Goal: Task Accomplishment & Management: Manage account settings

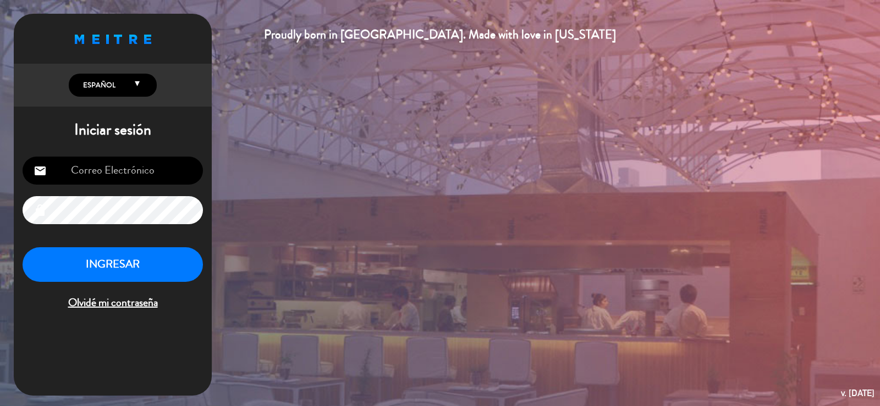
type input "[EMAIL_ADDRESS][DOMAIN_NAME]"
click at [133, 261] on button "INGRESAR" at bounding box center [113, 264] width 180 height 35
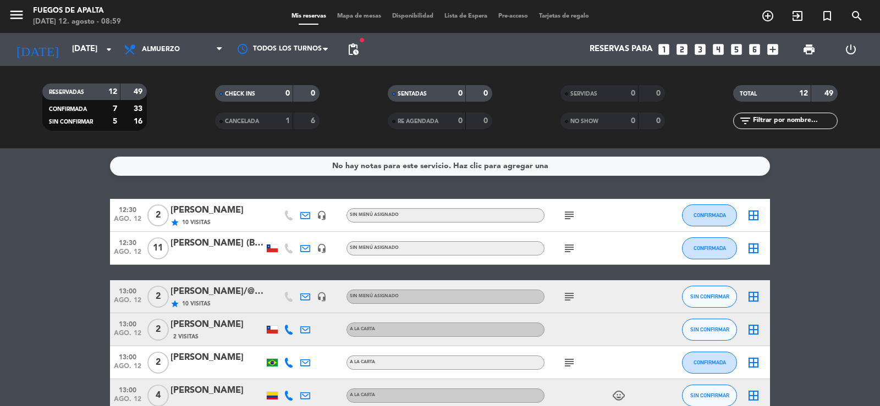
click at [565, 216] on icon "subject" at bounding box center [569, 215] width 13 height 13
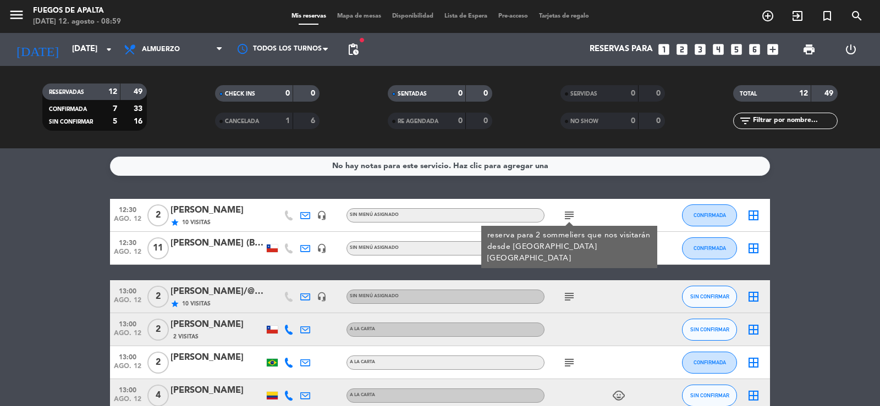
click at [795, 185] on div "No hay notas para este servicio. Haz clic para agregar una 12:30 [DATE] 2 [PERS…" at bounding box center [440, 277] width 880 height 258
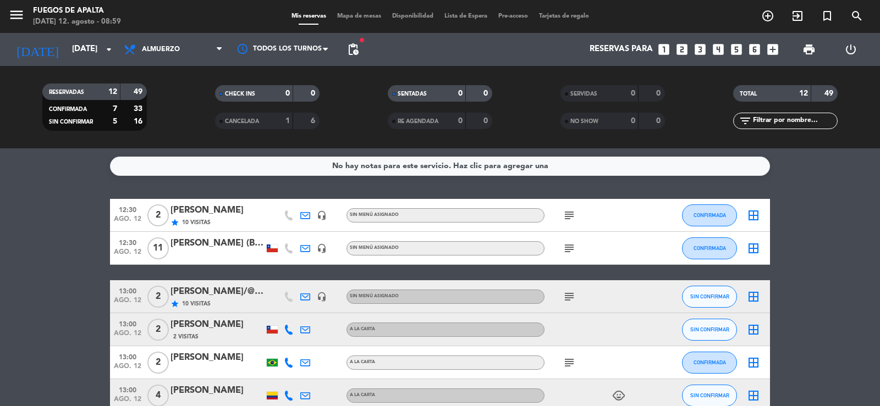
click at [568, 302] on icon "subject" at bounding box center [569, 296] width 13 height 13
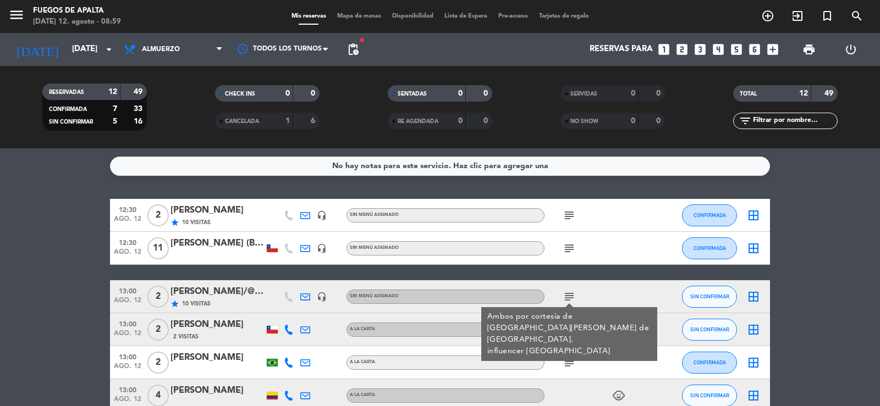
click at [568, 248] on icon "subject" at bounding box center [569, 248] width 13 height 13
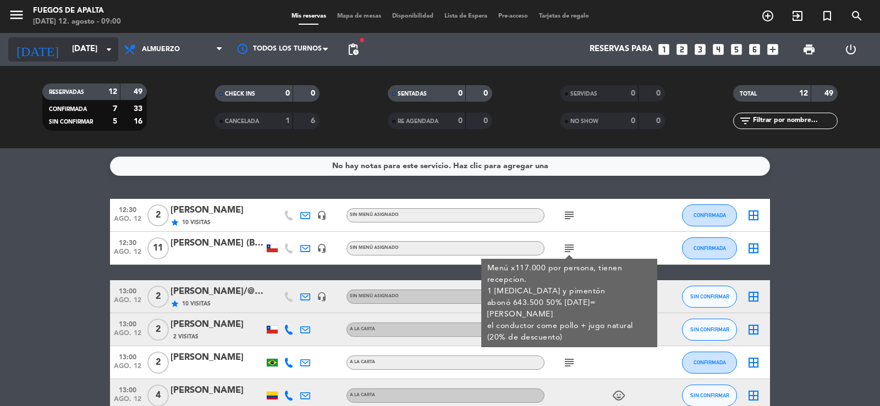
click at [96, 54] on input "[DATE]" at bounding box center [120, 49] width 106 height 21
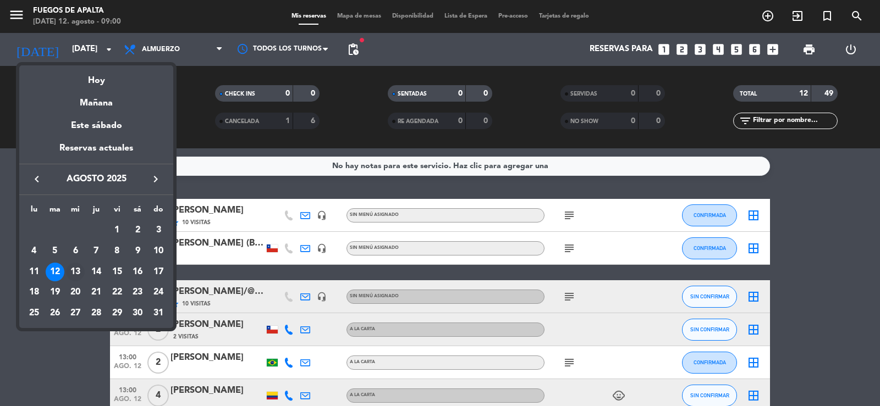
click at [77, 276] on div "13" at bounding box center [75, 272] width 19 height 19
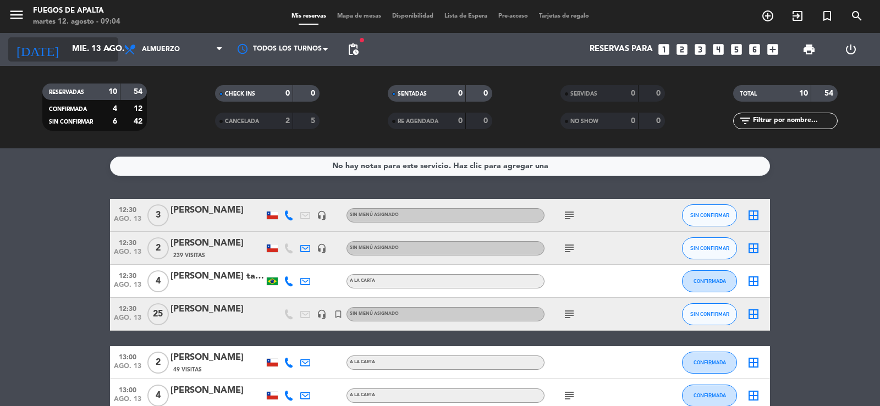
click at [67, 46] on input "mié. 13 ago." at bounding box center [120, 49] width 106 height 21
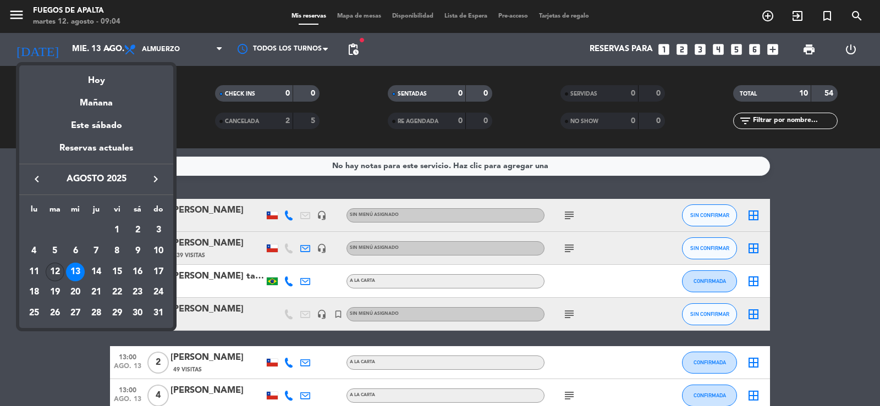
click at [52, 268] on div "12" at bounding box center [55, 272] width 19 height 19
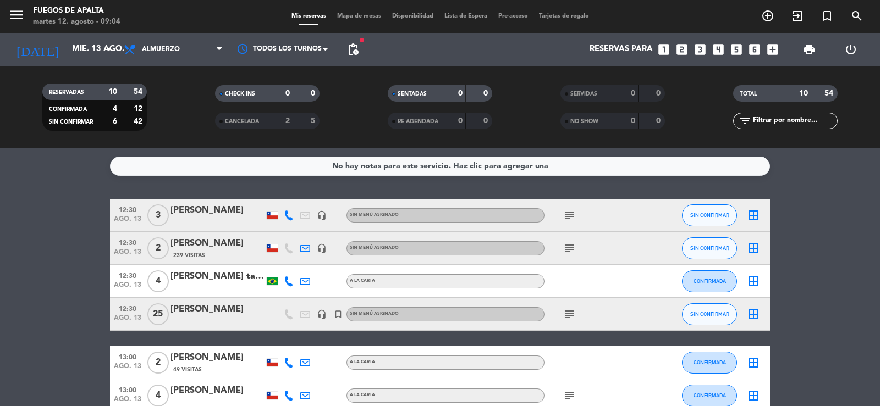
type input "[DATE]"
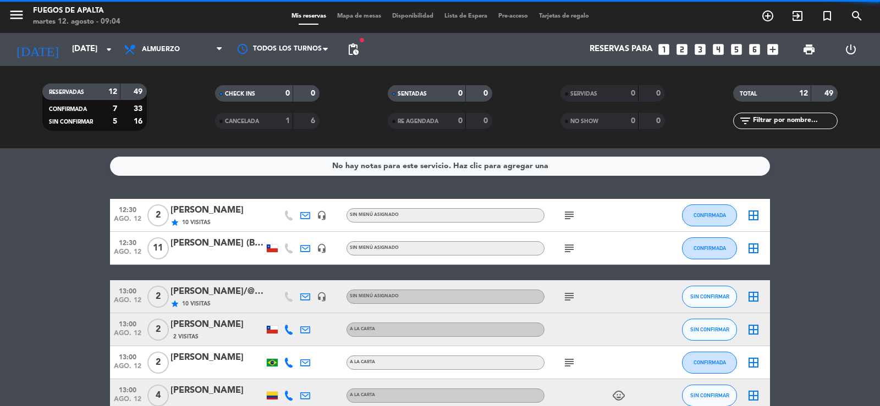
click at [662, 54] on icon "looks_one" at bounding box center [664, 49] width 14 height 14
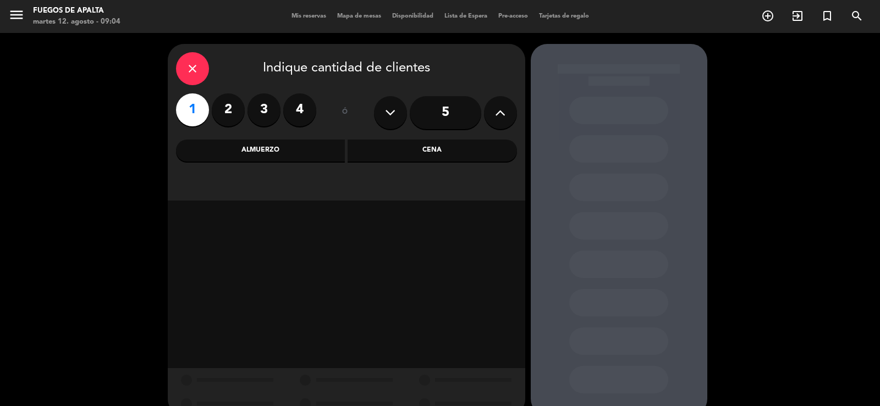
click at [214, 151] on div "Almuerzo" at bounding box center [260, 151] width 169 height 22
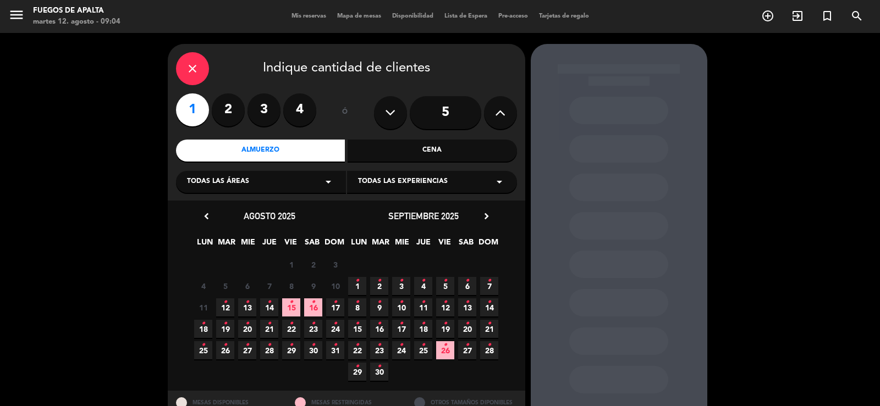
click at [223, 302] on icon "•" at bounding box center [225, 303] width 4 height 18
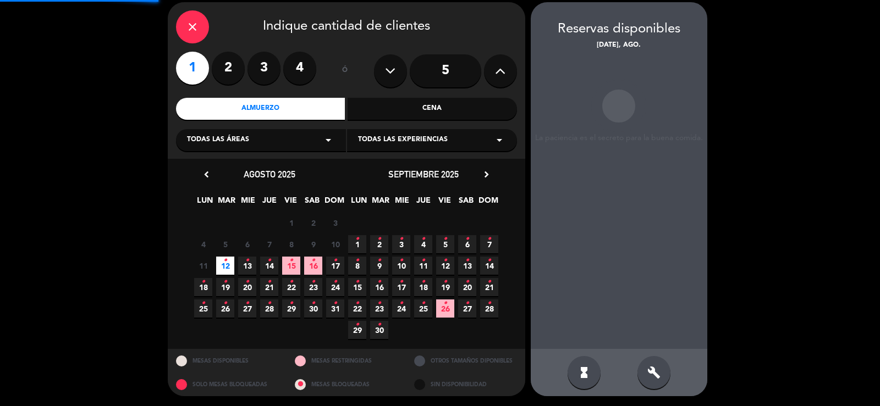
scroll to position [42, 0]
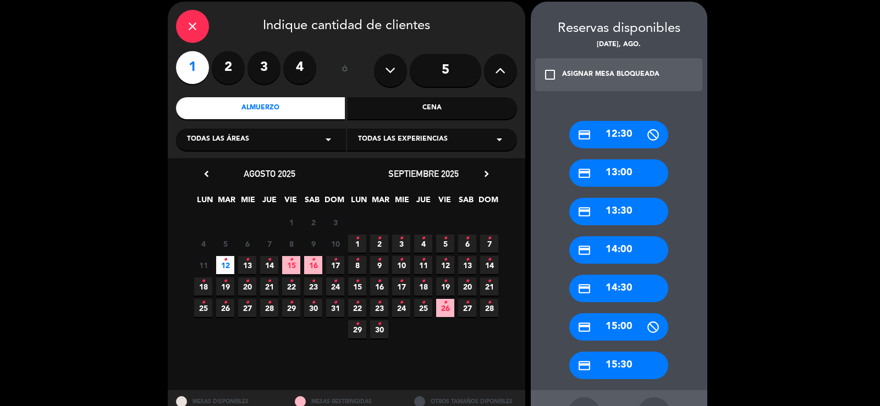
click at [629, 133] on div "credit_card 12:30" at bounding box center [618, 134] width 99 height 27
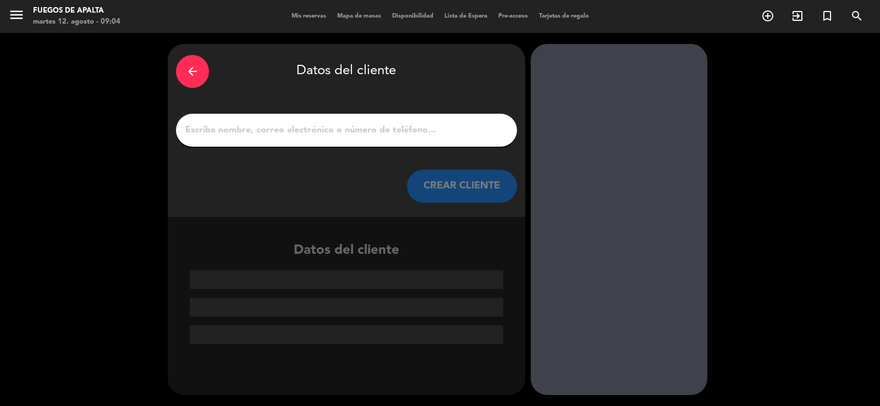
scroll to position [0, 0]
click at [430, 114] on div at bounding box center [346, 130] width 341 height 33
click at [430, 120] on div at bounding box center [346, 130] width 341 height 33
click at [468, 131] on input "1" at bounding box center [346, 130] width 324 height 15
type input "c"
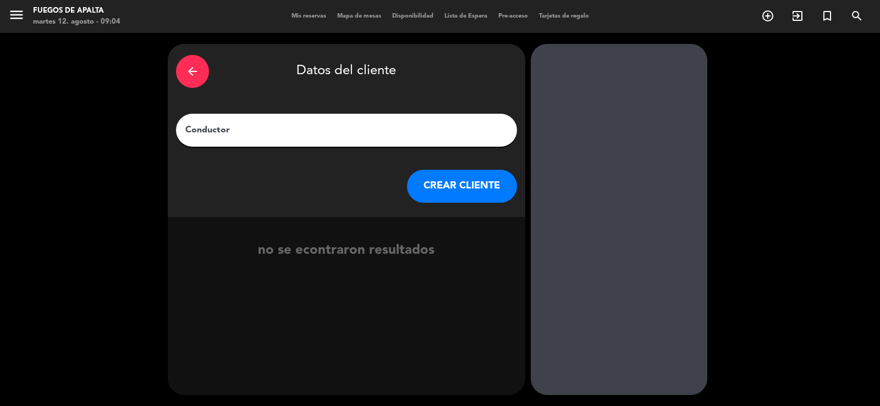
type input "Conductor"
click at [435, 184] on button "CREAR CLIENTE" at bounding box center [462, 186] width 110 height 33
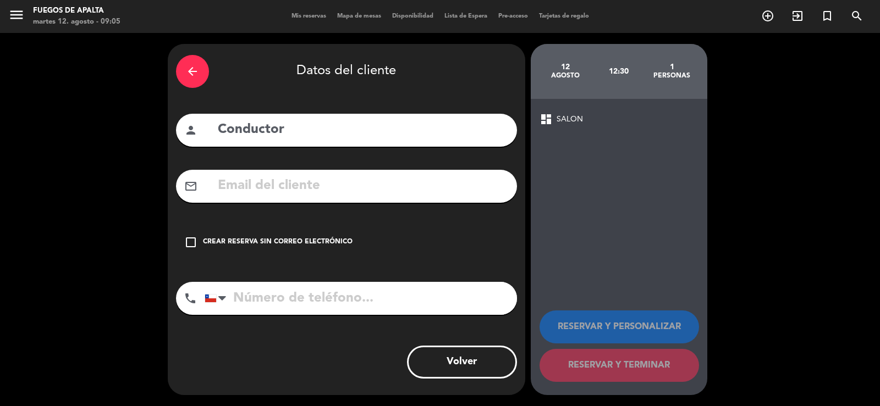
click at [188, 244] on icon "check_box_outline_blank" at bounding box center [190, 242] width 13 height 13
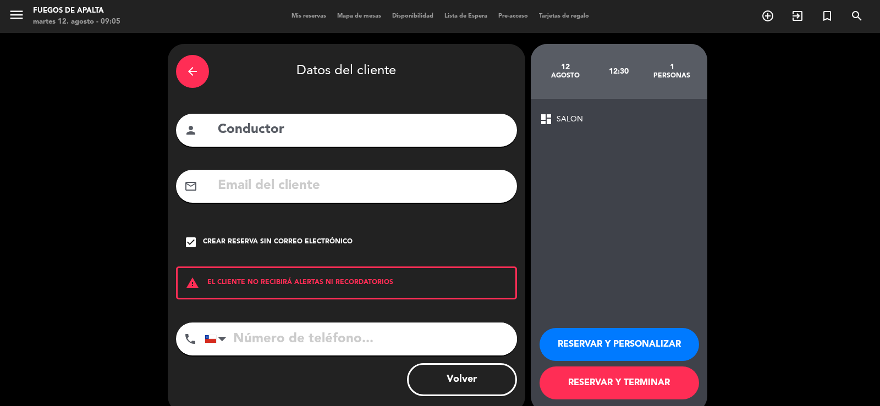
click at [662, 335] on button "RESERVAR Y PERSONALIZAR" at bounding box center [619, 344] width 159 height 33
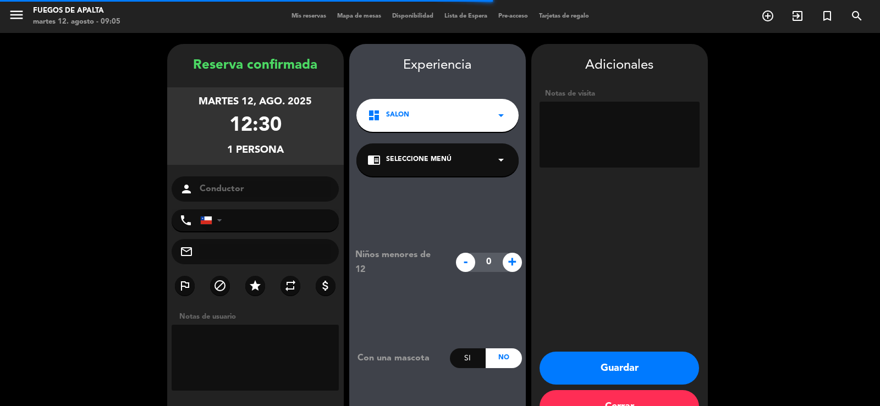
scroll to position [34, 0]
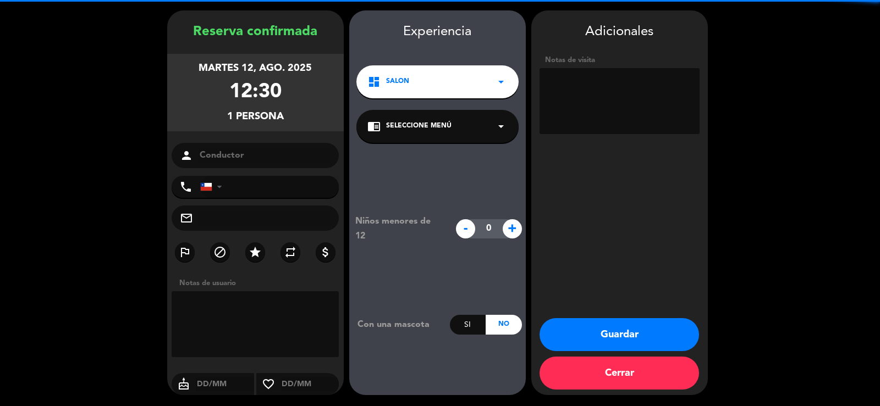
click at [632, 89] on textarea at bounding box center [620, 101] width 160 height 66
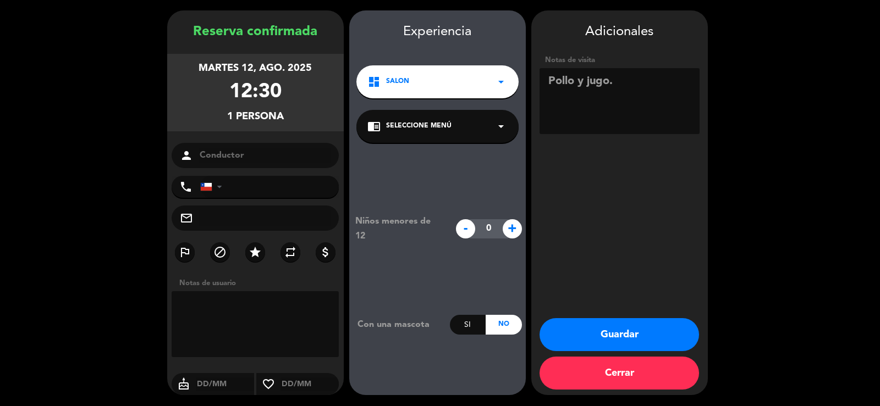
type textarea "Pollo y jugo."
click at [604, 325] on button "Guardar" at bounding box center [619, 334] width 159 height 33
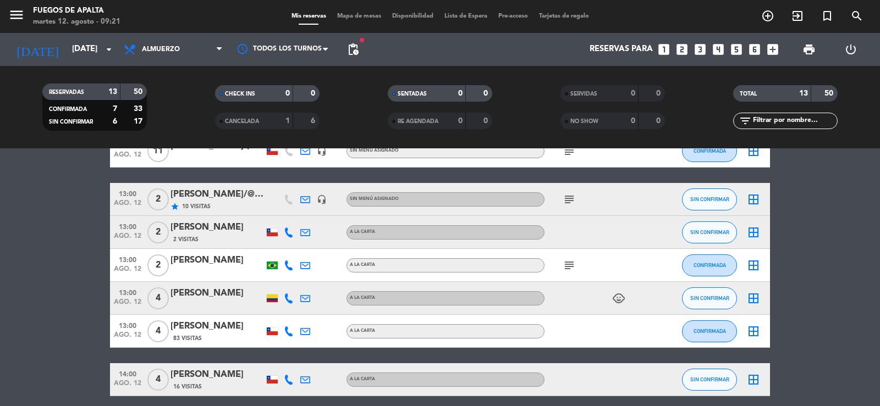
scroll to position [176, 0]
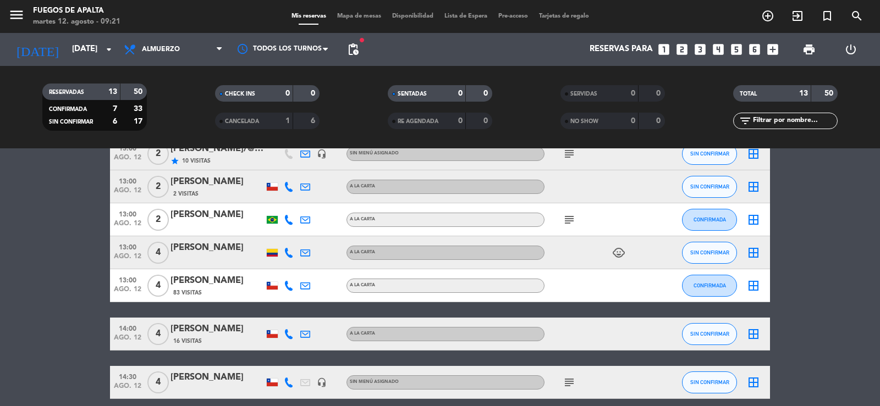
click at [629, 255] on div "child_care" at bounding box center [593, 252] width 99 height 32
click at [622, 254] on icon "child_care" at bounding box center [618, 252] width 13 height 13
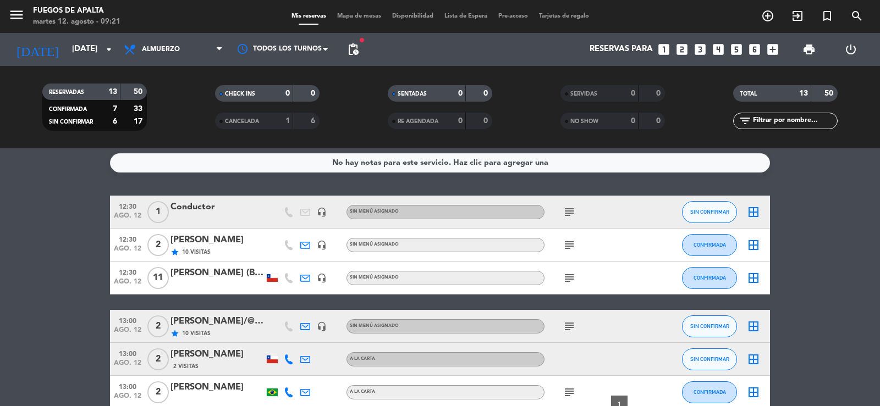
scroll to position [0, 0]
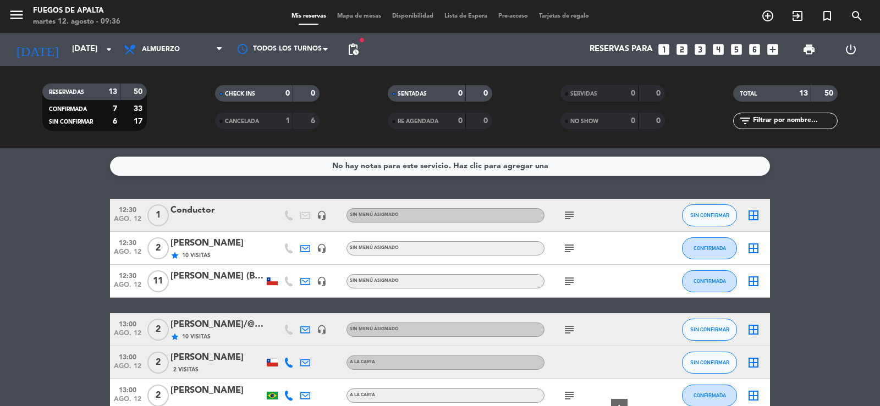
click at [806, 59] on span "print" at bounding box center [809, 49] width 22 height 22
click at [810, 49] on span "print" at bounding box center [808, 49] width 13 height 13
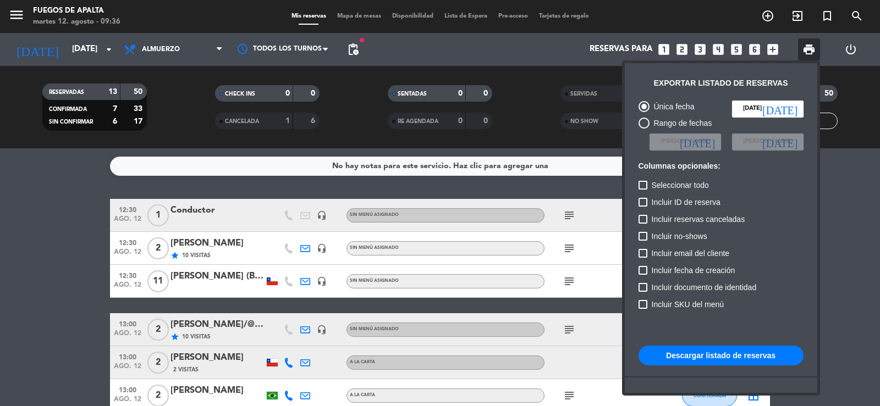
click at [718, 349] on button "Descargar listado de reservas" at bounding box center [721, 356] width 165 height 20
click at [860, 254] on div at bounding box center [440, 203] width 880 height 406
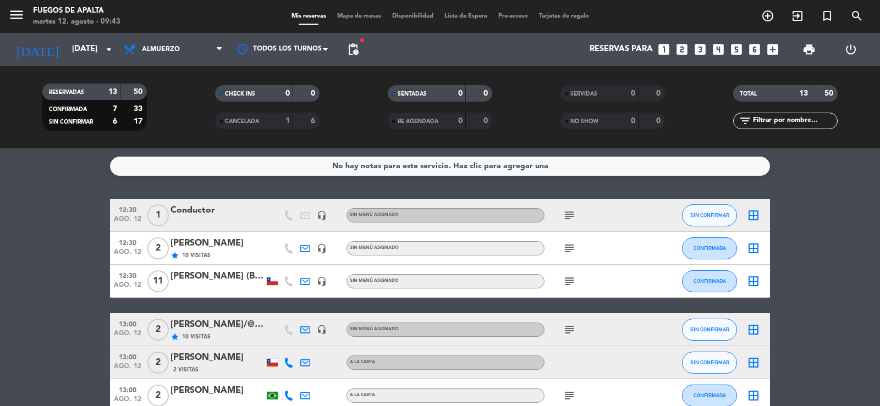
click at [685, 48] on icon "looks_two" at bounding box center [682, 49] width 14 height 14
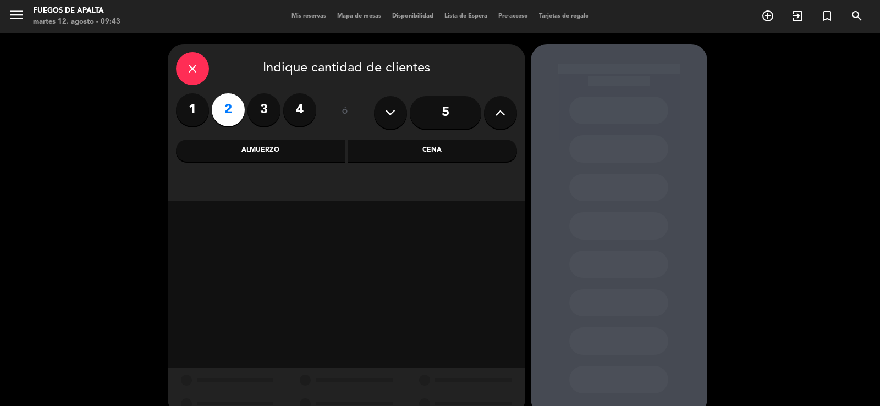
click at [288, 152] on div "Almuerzo" at bounding box center [260, 151] width 169 height 22
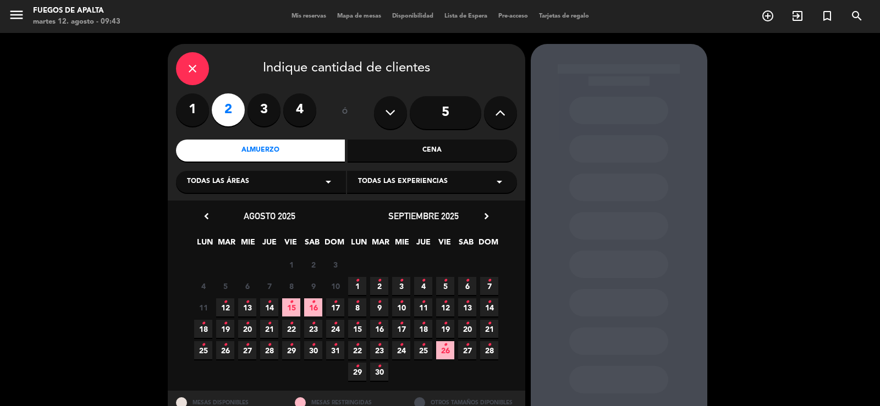
drag, startPoint x: 223, startPoint y: 309, endPoint x: 443, endPoint y: 260, distance: 225.9
click at [223, 308] on span "12 •" at bounding box center [225, 308] width 18 height 18
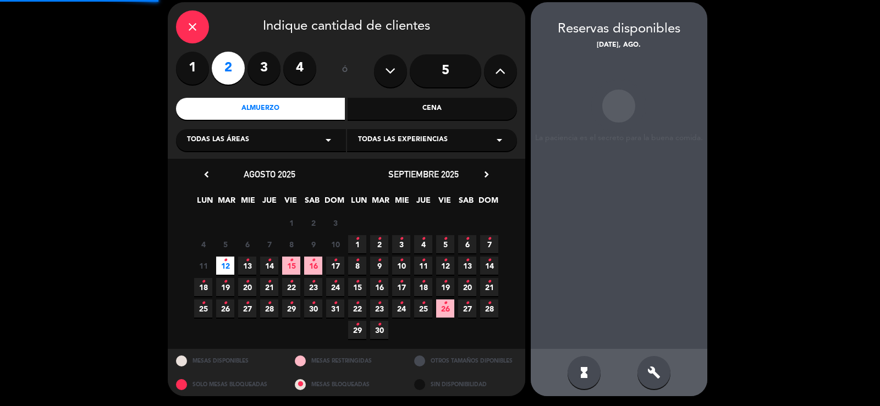
scroll to position [42, 0]
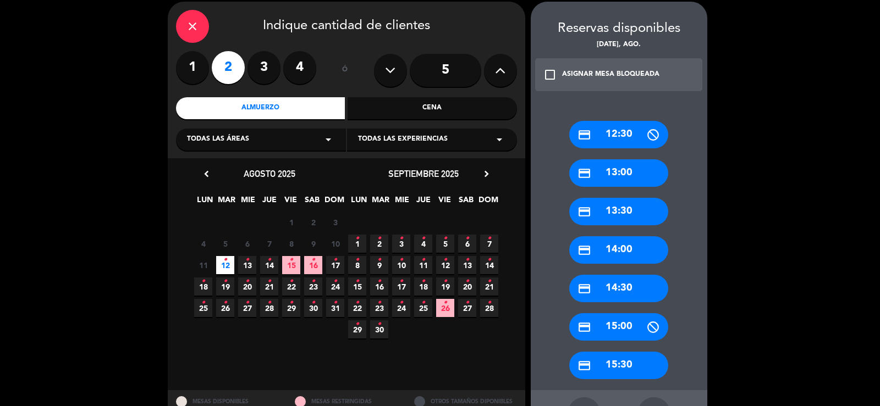
click at [632, 142] on div "credit_card 12:30" at bounding box center [618, 134] width 99 height 27
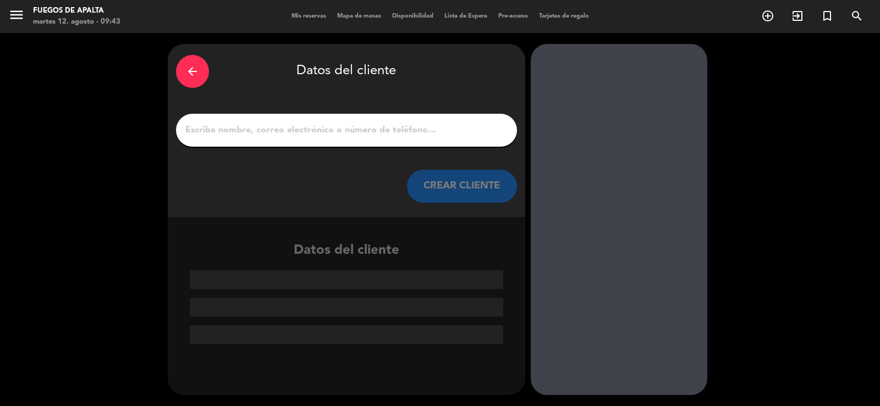
paste input "[PERSON_NAME]"
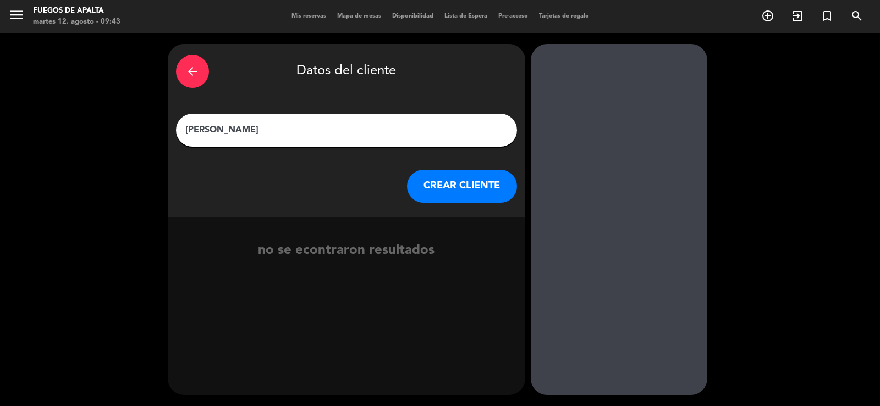
type input "[PERSON_NAME]"
click at [445, 189] on button "CREAR CLIENTE" at bounding box center [462, 186] width 110 height 33
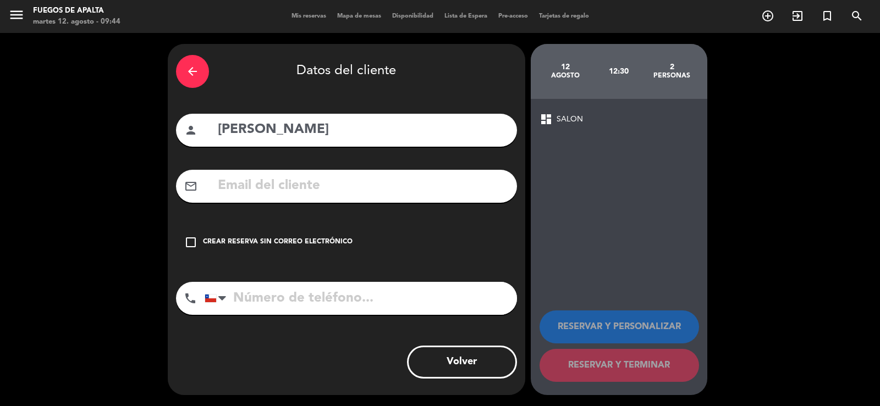
paste input "[PERSON_NAME][EMAIL_ADDRESS][DOMAIN_NAME]"
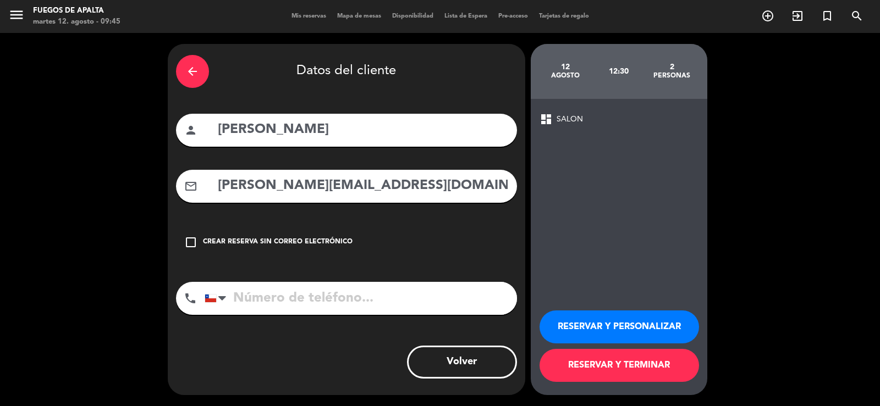
type input "[PERSON_NAME][EMAIL_ADDRESS][DOMAIN_NAME]"
click at [624, 329] on button "RESERVAR Y PERSONALIZAR" at bounding box center [619, 327] width 159 height 33
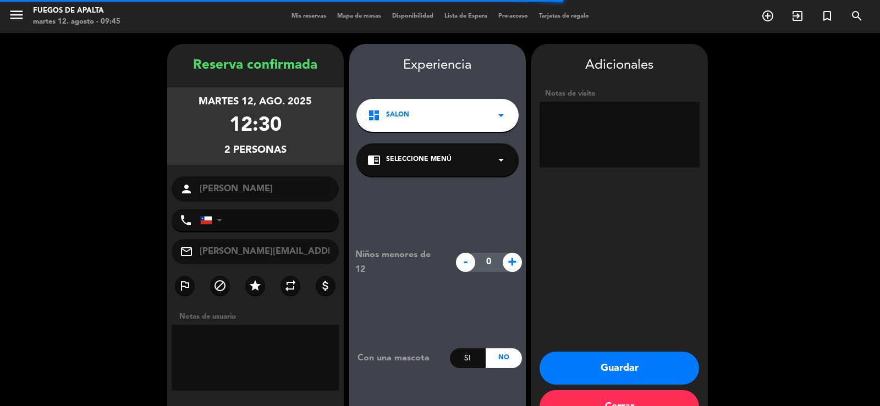
scroll to position [34, 0]
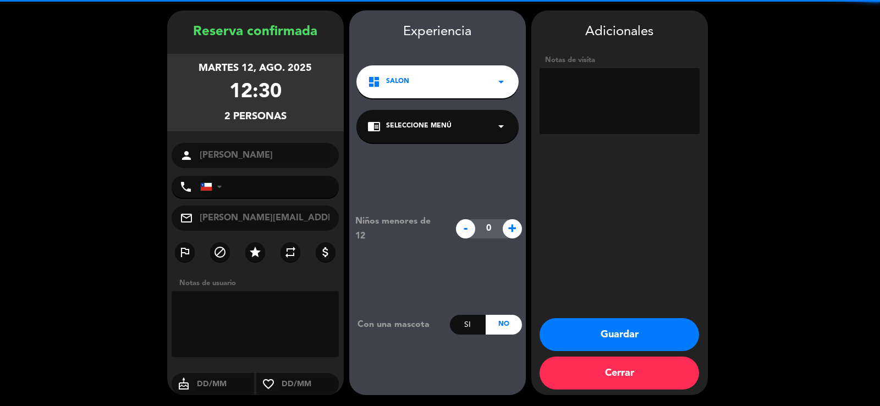
click at [631, 76] on textarea at bounding box center [620, 101] width 160 height 66
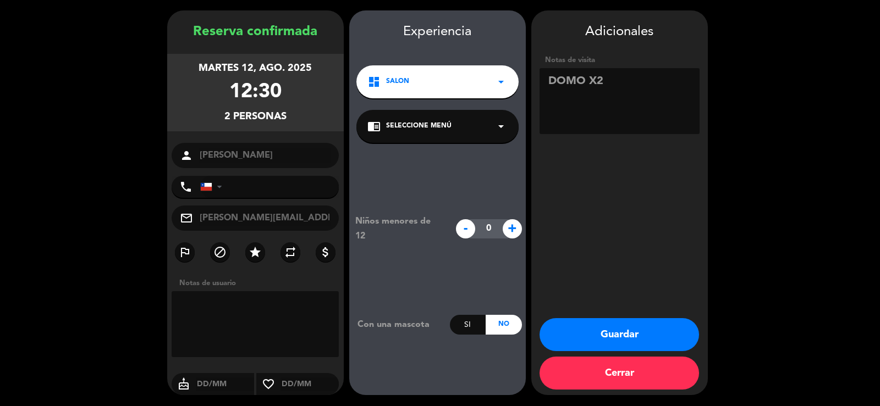
type textarea "DOMO X2"
click at [613, 326] on button "Guardar" at bounding box center [619, 334] width 159 height 33
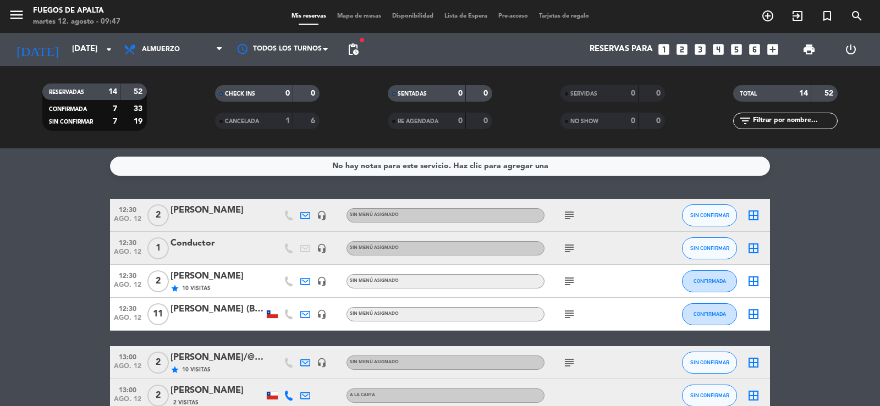
click at [577, 358] on div "subject" at bounding box center [593, 362] width 99 height 32
click at [564, 365] on icon "subject" at bounding box center [569, 362] width 13 height 13
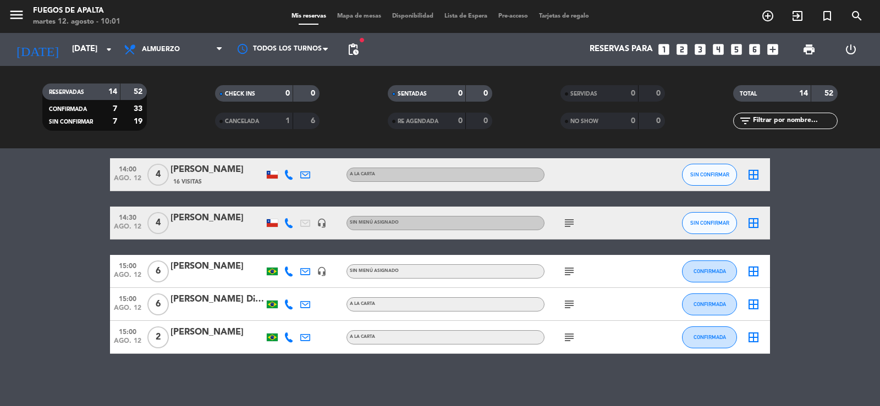
scroll to position [371, 0]
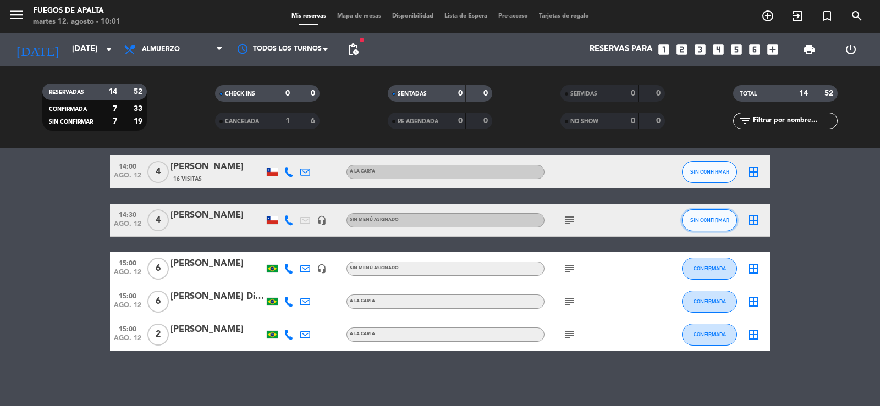
click at [728, 222] on span "SIN CONFIRMAR" at bounding box center [709, 220] width 39 height 6
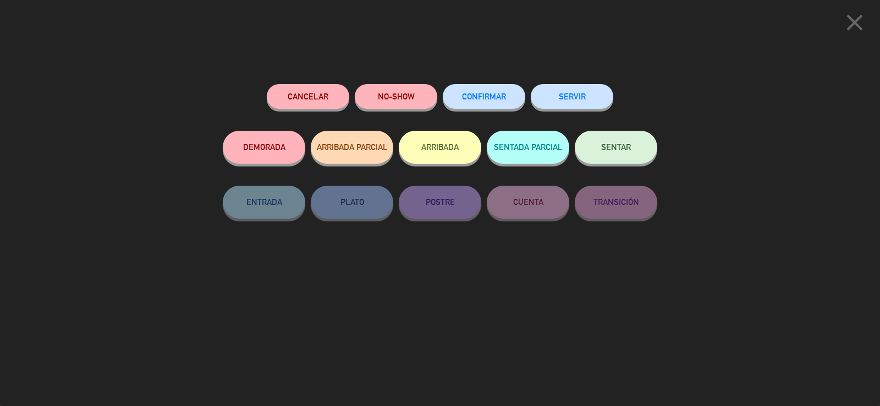
click at [460, 92] on button "CONFIRMAR" at bounding box center [484, 96] width 82 height 25
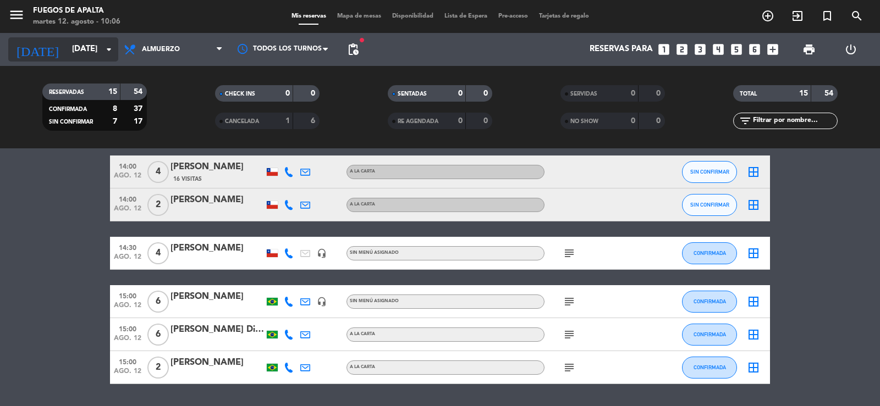
click at [85, 53] on input "[DATE]" at bounding box center [120, 49] width 106 height 21
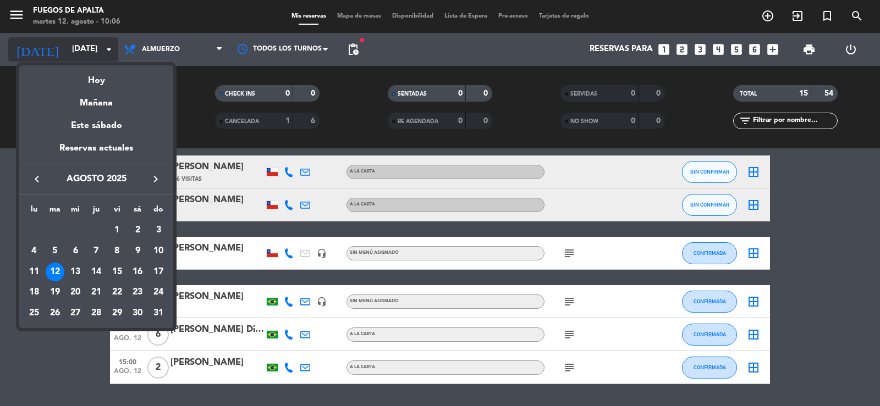
click at [85, 53] on div at bounding box center [440, 203] width 880 height 406
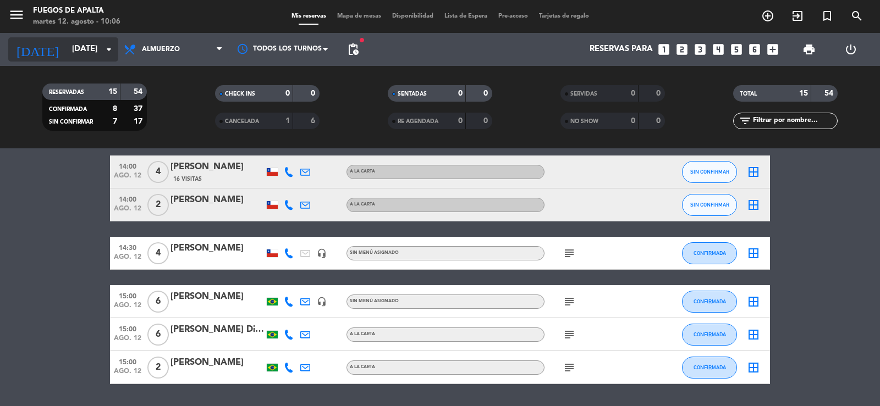
click at [95, 47] on input "[DATE]" at bounding box center [120, 49] width 106 height 21
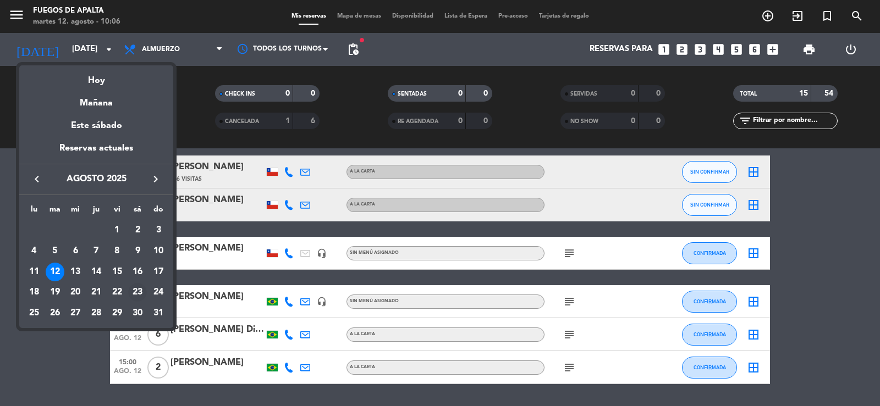
click at [137, 287] on div "23" at bounding box center [137, 292] width 19 height 19
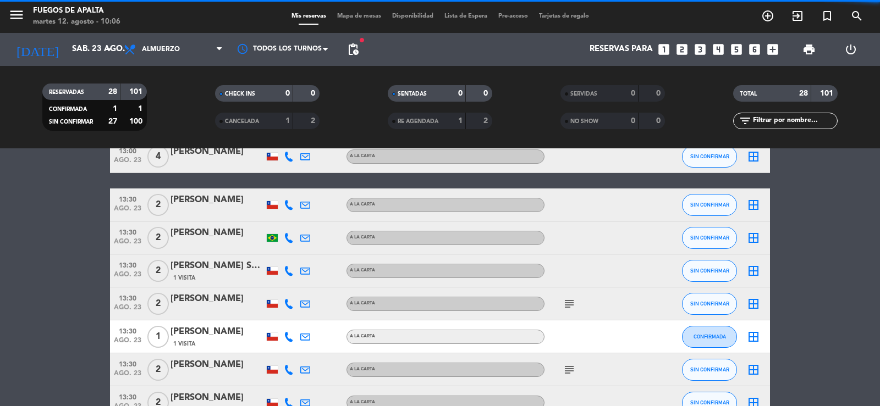
click at [26, 23] on span "menu" at bounding box center [20, 17] width 25 height 26
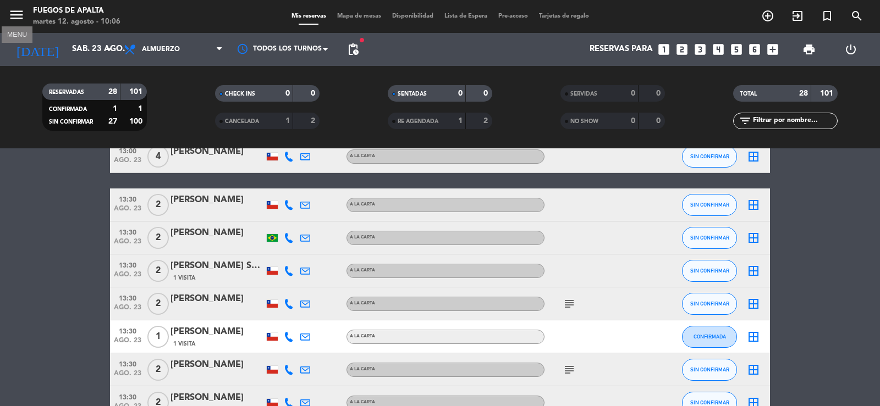
click at [16, 18] on icon "menu" at bounding box center [16, 15] width 16 height 16
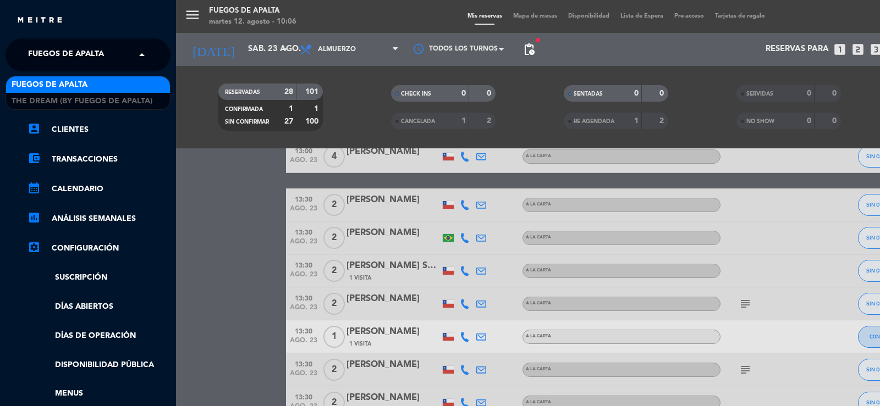
click at [56, 45] on span "Fuegos de Apalta" at bounding box center [66, 54] width 76 height 23
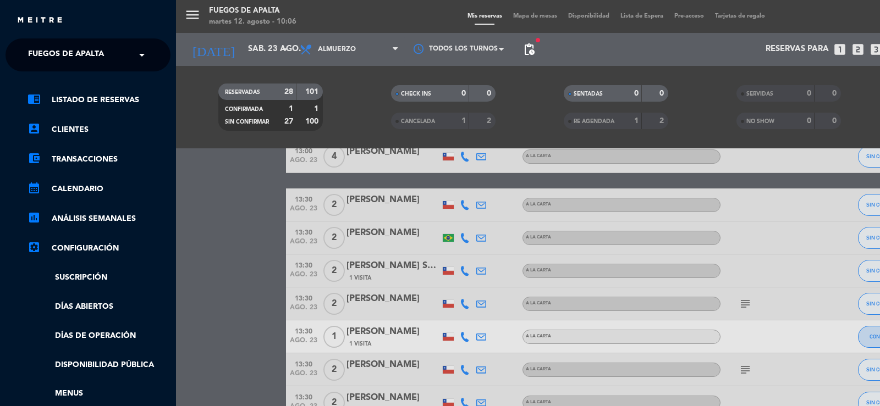
click at [79, 112] on ul "chrome_reader_mode Listado de Reservas account_box Clientes account_balance_wal…" at bounding box center [87, 275] width 165 height 365
click at [86, 59] on span "Fuegos de Apalta" at bounding box center [66, 54] width 76 height 23
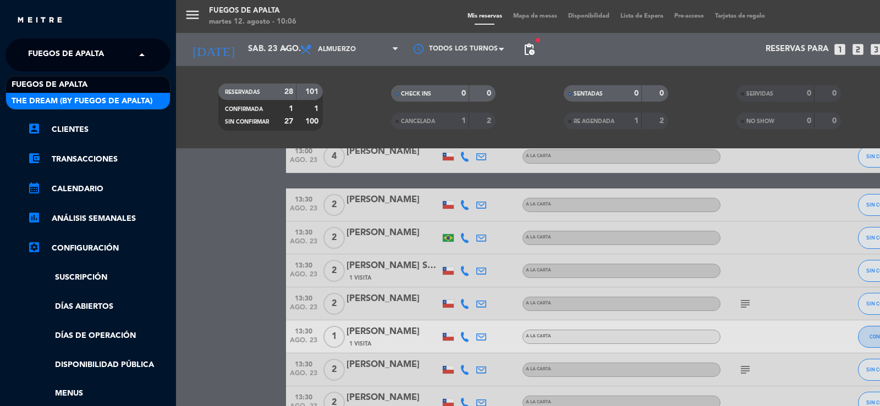
click at [90, 104] on span "The Dream (By Fuegos de Apalta)" at bounding box center [82, 101] width 141 height 13
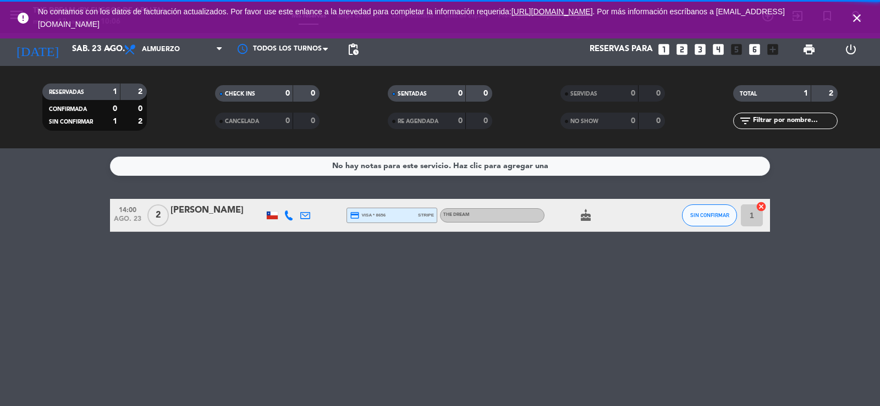
scroll to position [0, 0]
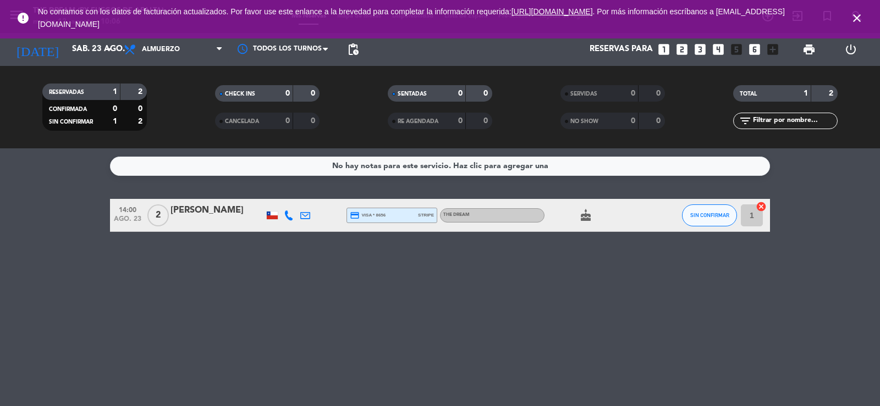
click at [464, 348] on div "No hay notas para este servicio. Haz clic para agregar una 14:00 [DATE] 2 Tomas…" at bounding box center [440, 277] width 880 height 258
click at [313, 216] on div at bounding box center [321, 215] width 16 height 32
click at [309, 217] on icon at bounding box center [305, 216] width 10 height 10
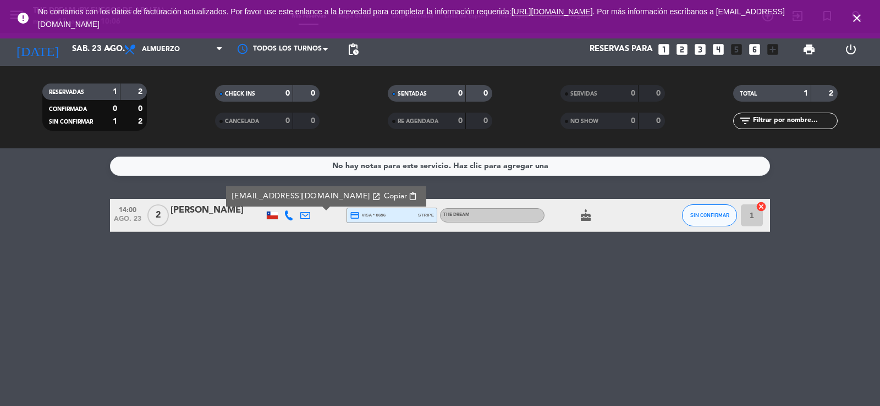
click at [261, 236] on div "No hay notas para este servicio. Haz clic para agregar una 14:00 [DATE] 2 Tomas…" at bounding box center [440, 277] width 880 height 258
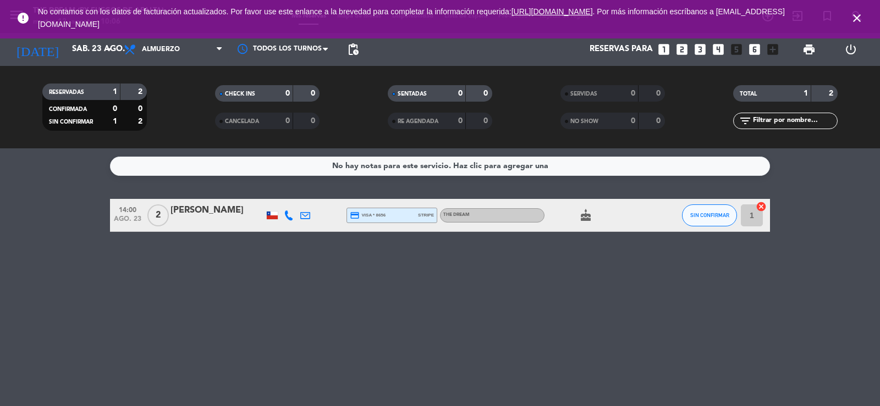
click at [85, 243] on div "No hay notas para este servicio. Haz clic para agregar una 14:00 [DATE] 2 Tomas…" at bounding box center [440, 277] width 880 height 258
drag, startPoint x: 130, startPoint y: 214, endPoint x: 134, endPoint y: 263, distance: 48.6
drag, startPoint x: 96, startPoint y: 183, endPoint x: 157, endPoint y: 238, distance: 82.2
click at [133, 233] on div "No hay notas para este servicio. Haz clic para agregar una 14:00 [DATE] 2 Tomas…" at bounding box center [440, 277] width 880 height 258
click at [223, 247] on div "No hay notas para este servicio. Haz clic para agregar una 14:00 [DATE] 2 Tomas…" at bounding box center [440, 277] width 880 height 258
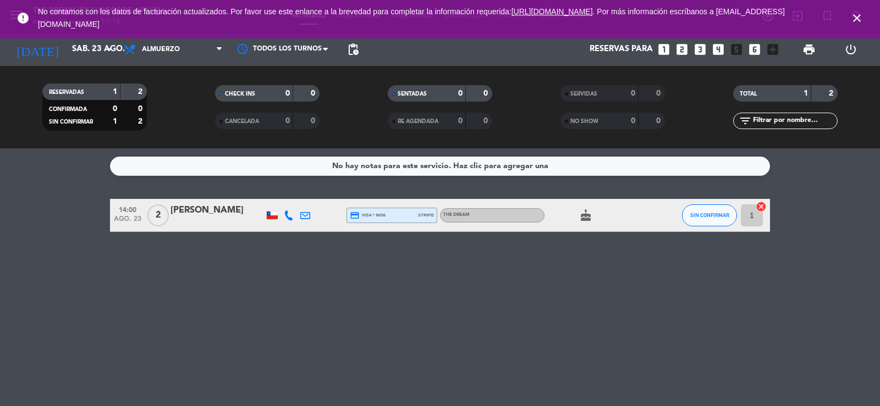
click at [305, 213] on icon at bounding box center [305, 216] width 10 height 10
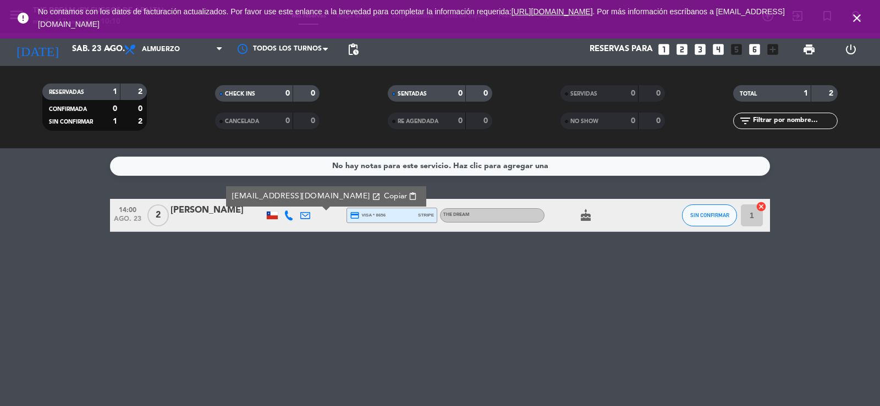
click at [137, 214] on span "14:00" at bounding box center [127, 209] width 27 height 13
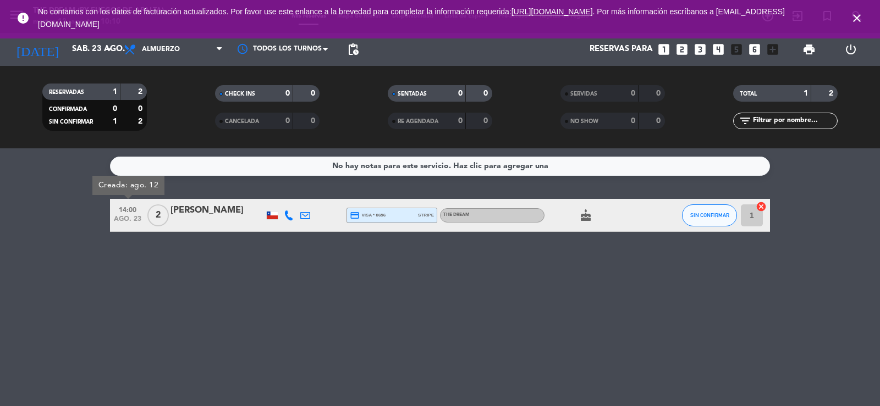
click at [193, 210] on div "[PERSON_NAME]" at bounding box center [216, 210] width 93 height 14
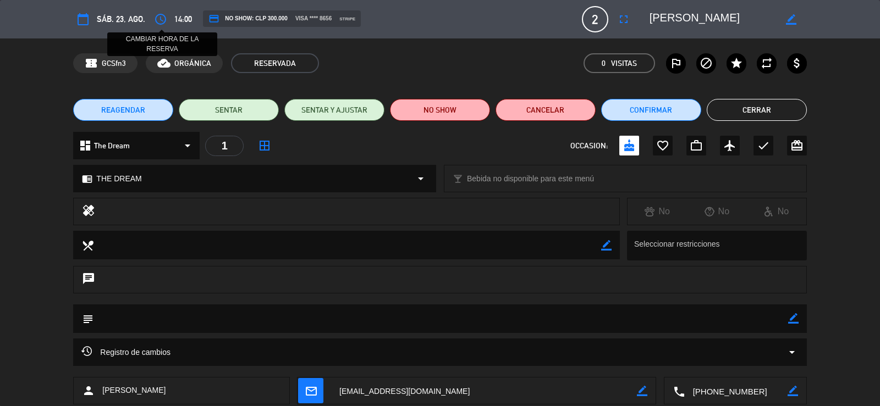
click at [163, 24] on icon "access_time" at bounding box center [160, 19] width 13 height 13
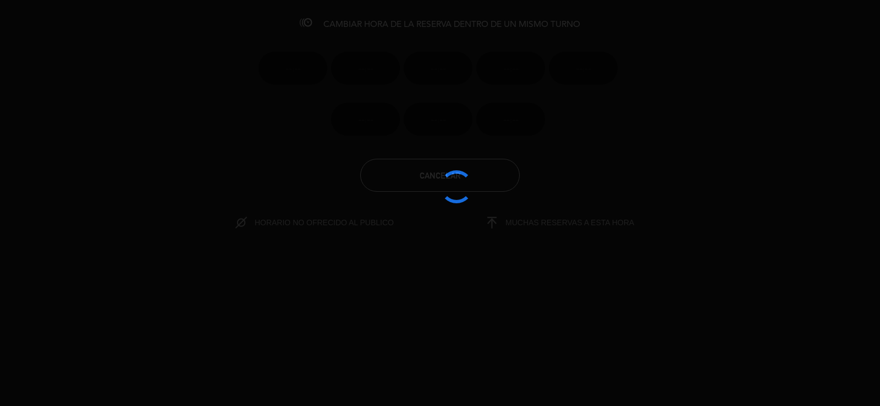
click at [161, 22] on div at bounding box center [440, 203] width 880 height 406
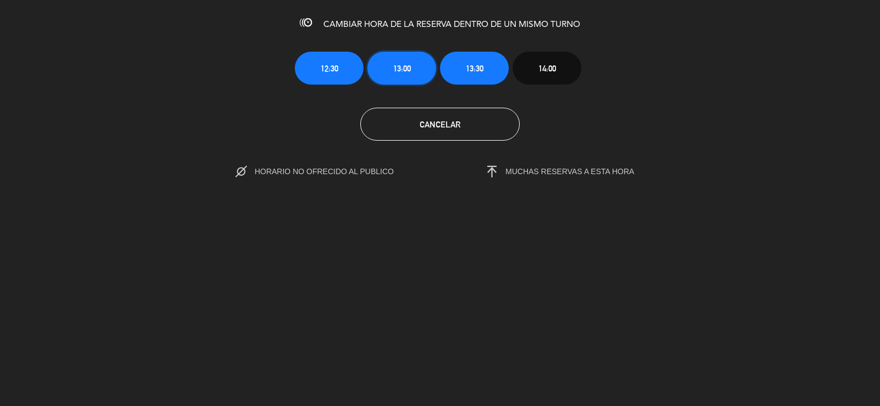
click at [398, 65] on span "13:00" at bounding box center [402, 68] width 18 height 13
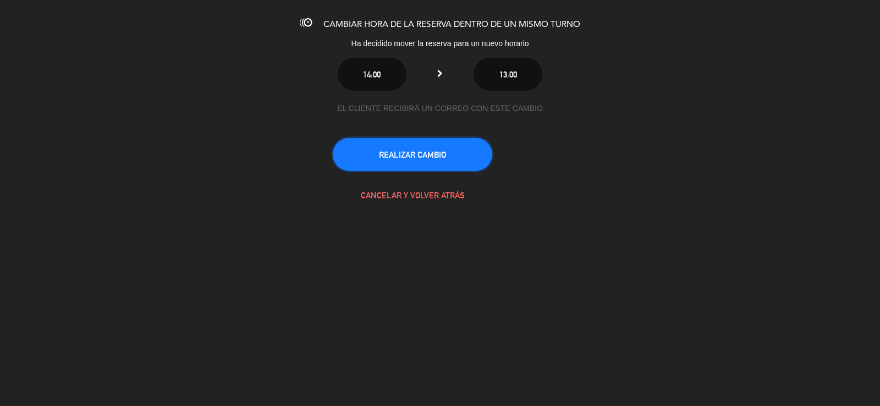
click at [422, 155] on button "REALIZAR CAMBIO" at bounding box center [412, 154] width 159 height 33
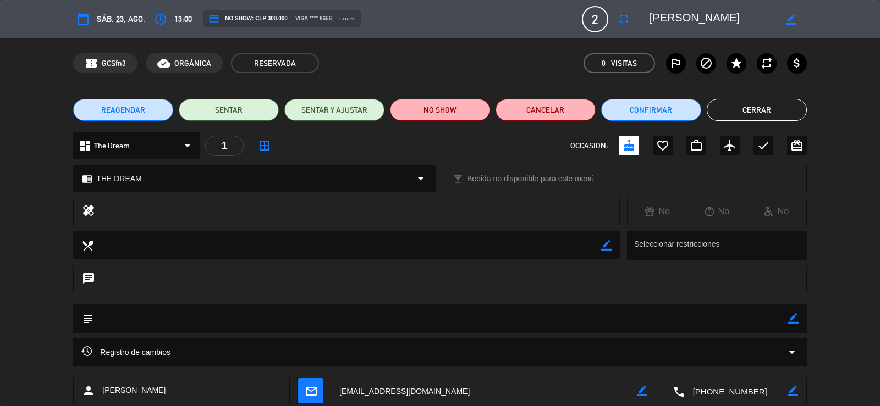
drag, startPoint x: 748, startPoint y: 108, endPoint x: 0, endPoint y: 96, distance: 748.0
click at [747, 108] on button "Cerrar" at bounding box center [757, 110] width 100 height 22
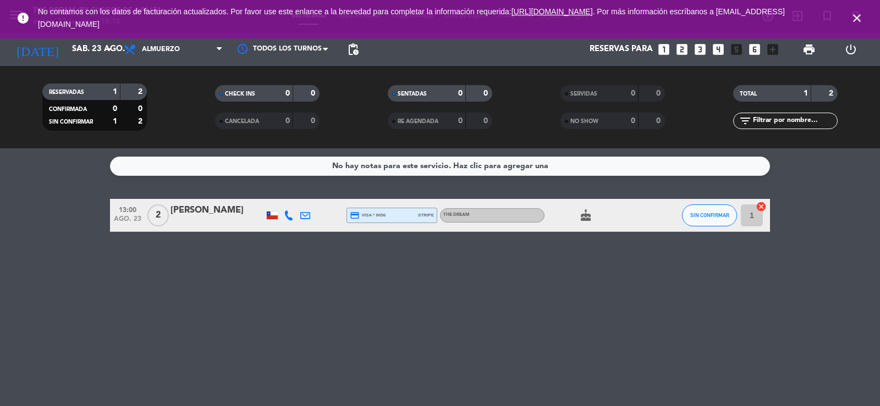
click at [588, 216] on icon "cake" at bounding box center [585, 215] width 13 height 13
click at [590, 254] on div "No hay notas para este servicio. Haz clic para agregar una 13:00 [DATE] 2 Tomas…" at bounding box center [440, 277] width 880 height 258
drag, startPoint x: 124, startPoint y: 158, endPoint x: 178, endPoint y: 290, distance: 142.4
click at [167, 290] on div "No hay notas para este servicio. Haz clic para agregar una 13:00 [DATE] 2 Tomas…" at bounding box center [440, 277] width 880 height 258
click at [183, 290] on div "No hay notas para este servicio. Haz clic para agregar una 13:00 [DATE] 2 Tomas…" at bounding box center [440, 277] width 880 height 258
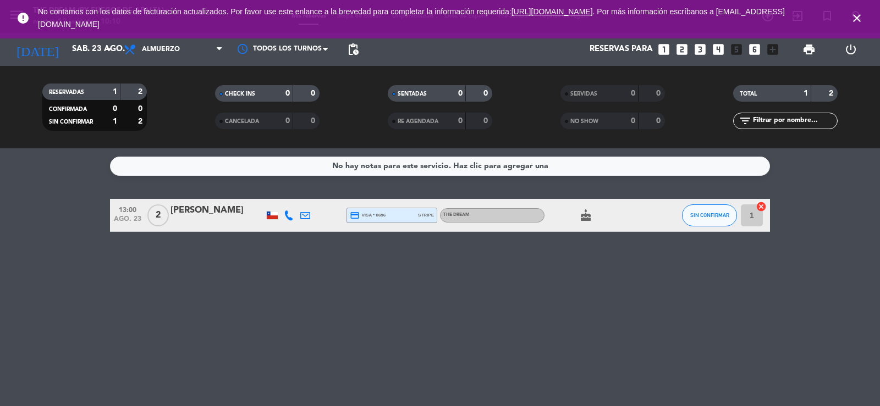
click at [587, 223] on div "cake" at bounding box center [593, 215] width 99 height 32
click at [587, 219] on icon "cake" at bounding box center [585, 215] width 13 height 13
click at [587, 214] on icon "cake" at bounding box center [585, 215] width 13 height 13
click at [531, 280] on div "No hay notas para este servicio. Haz clic para agregar una 13:00 [DATE] 2 Tomas…" at bounding box center [440, 277] width 880 height 258
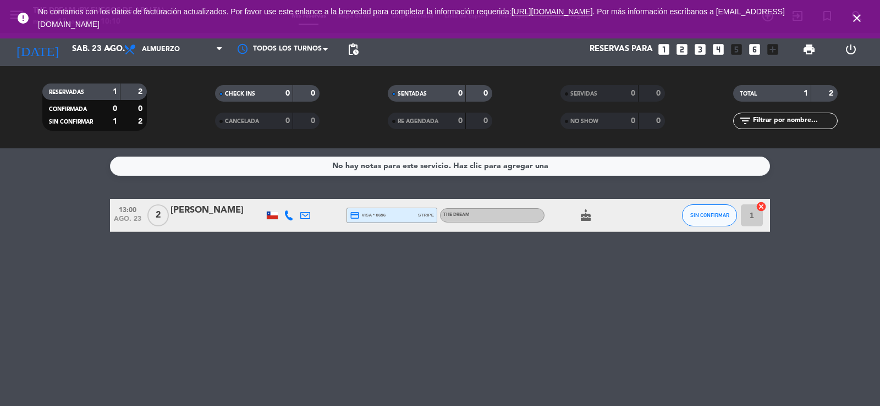
click at [581, 219] on icon "cake" at bounding box center [585, 215] width 13 height 13
click at [528, 268] on div "No hay notas para este servicio. Haz clic para agregar una 13:00 [DATE] 2 Tomas…" at bounding box center [440, 277] width 880 height 258
click at [321, 302] on div "No hay notas para este servicio. Haz clic para agregar una 13:00 [DATE] 2 Tomas…" at bounding box center [440, 277] width 880 height 258
drag, startPoint x: 859, startPoint y: 15, endPoint x: 857, endPoint y: 24, distance: 9.1
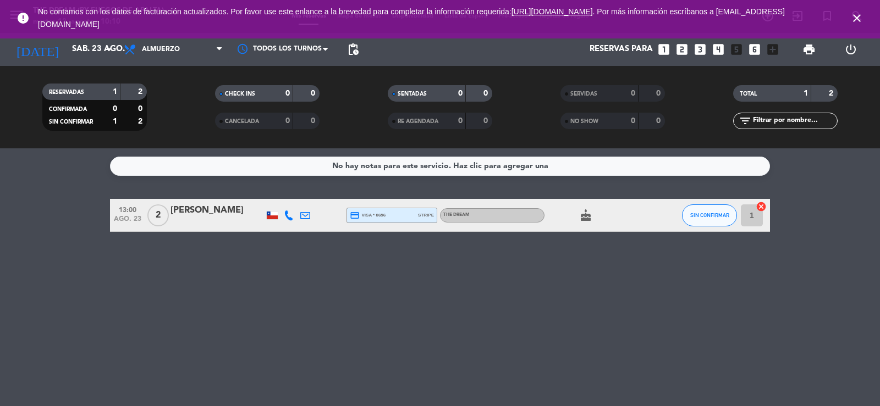
click at [859, 16] on icon "close" at bounding box center [856, 18] width 13 height 13
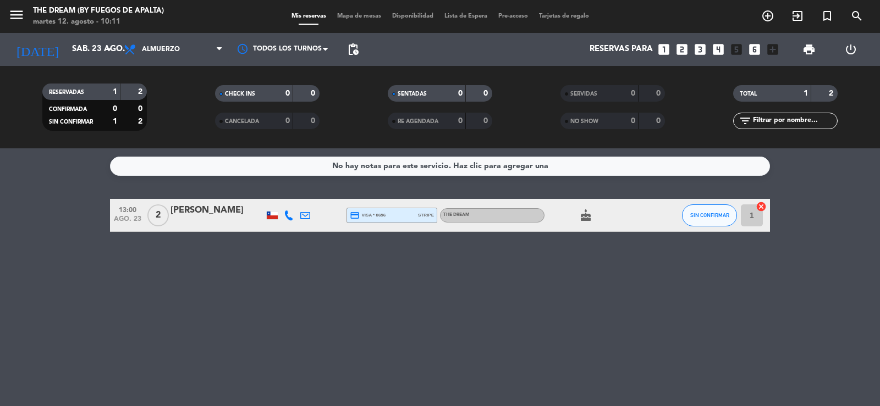
click at [304, 218] on icon at bounding box center [305, 216] width 10 height 10
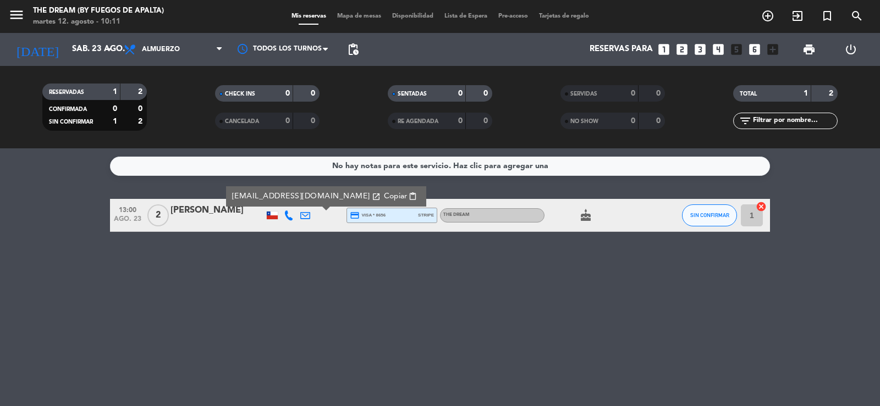
click at [409, 194] on span "content_paste" at bounding box center [413, 196] width 8 height 8
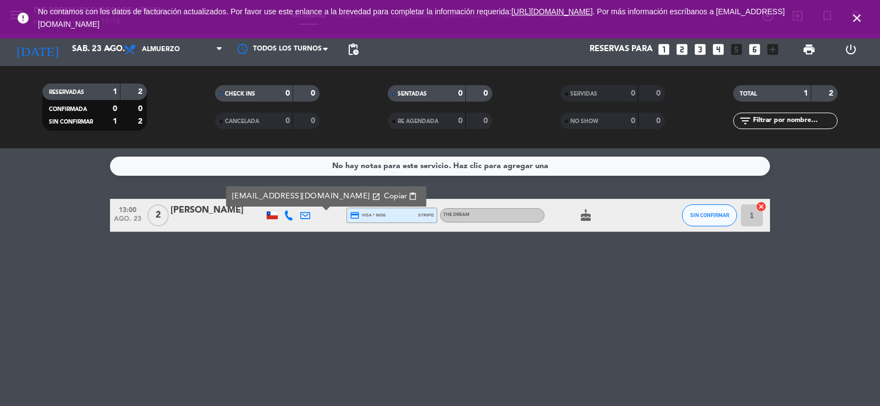
click at [585, 212] on icon "cake" at bounding box center [585, 215] width 13 height 13
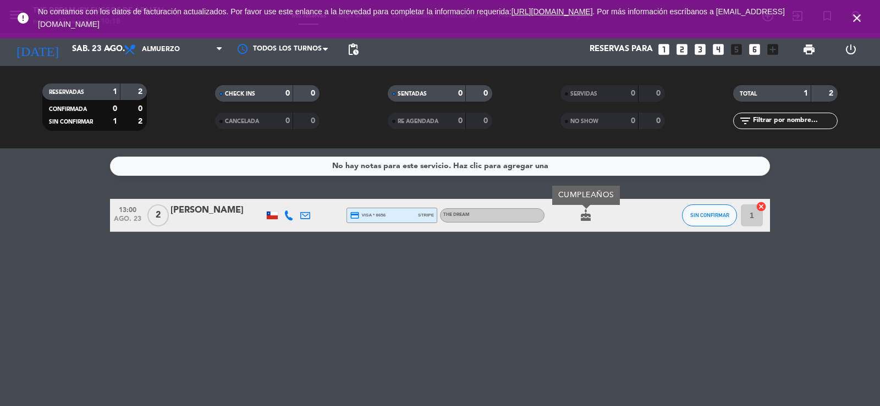
click at [560, 277] on div "No hay notas para este servicio. Haz clic para agregar una 13:00 [DATE] 2 Tomas…" at bounding box center [440, 277] width 880 height 258
click at [228, 219] on div at bounding box center [216, 222] width 93 height 9
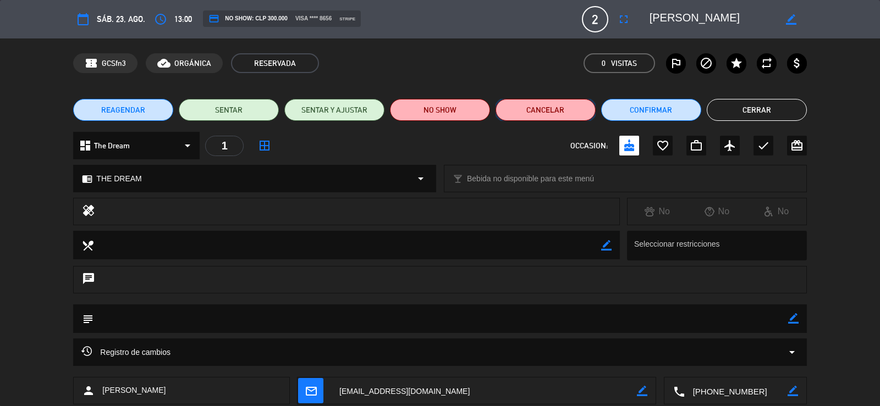
click at [539, 108] on button "Cancelar" at bounding box center [546, 110] width 100 height 22
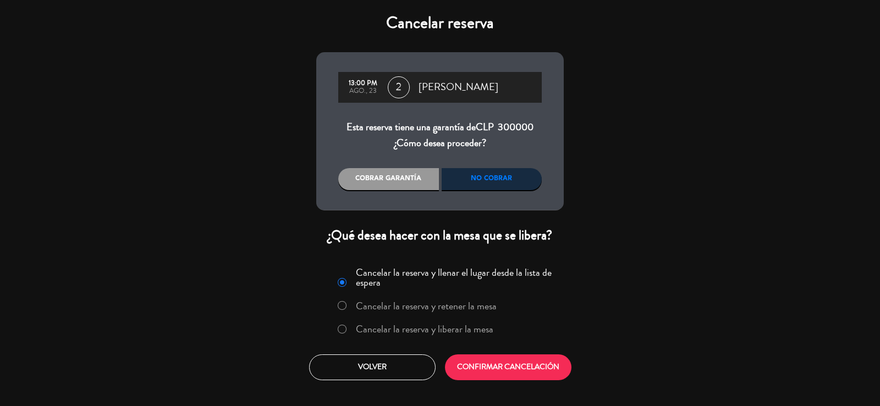
click at [470, 177] on div "No cobrar" at bounding box center [492, 179] width 101 height 22
click at [335, 326] on label "Cancelar la reserva y liberar la mesa" at bounding box center [415, 330] width 167 height 20
click at [489, 369] on button "CONFIRMAR CANCELACIÓN" at bounding box center [508, 368] width 126 height 26
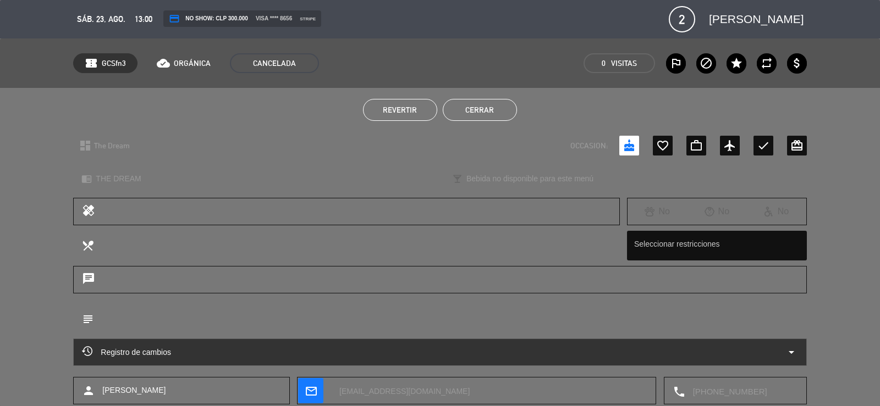
click at [487, 111] on button "Cerrar" at bounding box center [480, 110] width 74 height 22
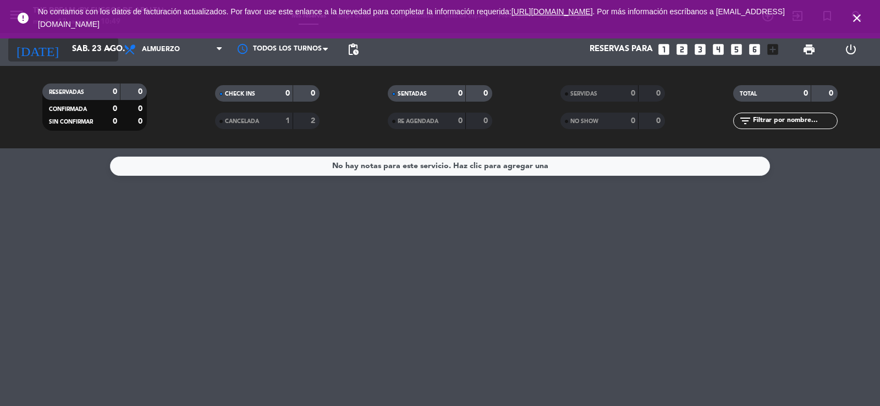
click at [81, 41] on input "sáb. 23 ago." at bounding box center [120, 49] width 106 height 21
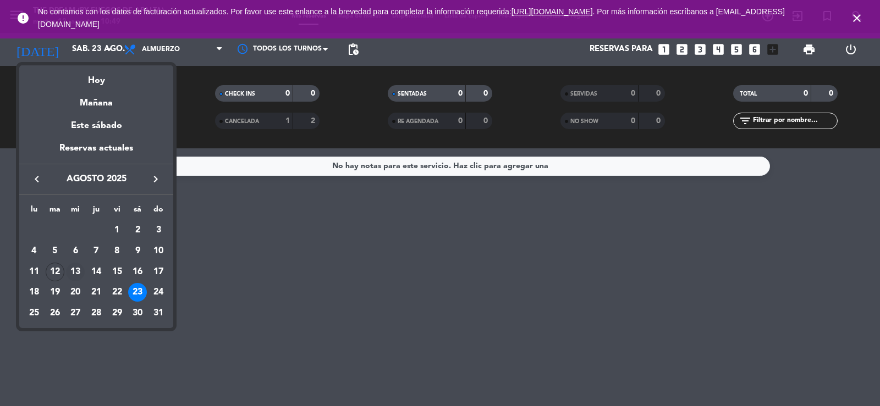
click at [74, 271] on div "13" at bounding box center [75, 272] width 19 height 19
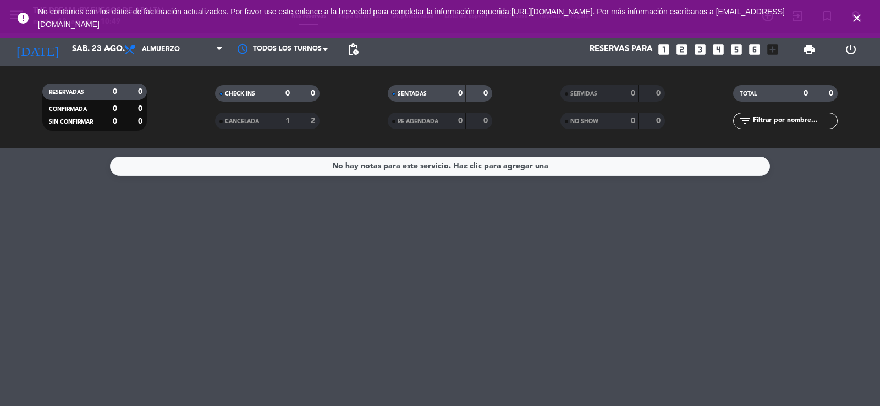
type input "mié. 13 ago."
click at [858, 19] on icon "close" at bounding box center [856, 18] width 13 height 13
